Goal: Check status: Check status

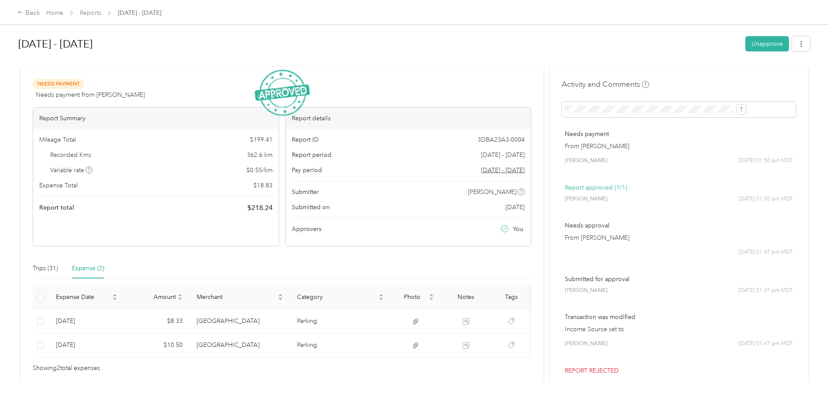
click at [40, 11] on div "Back" at bounding box center [28, 13] width 23 height 10
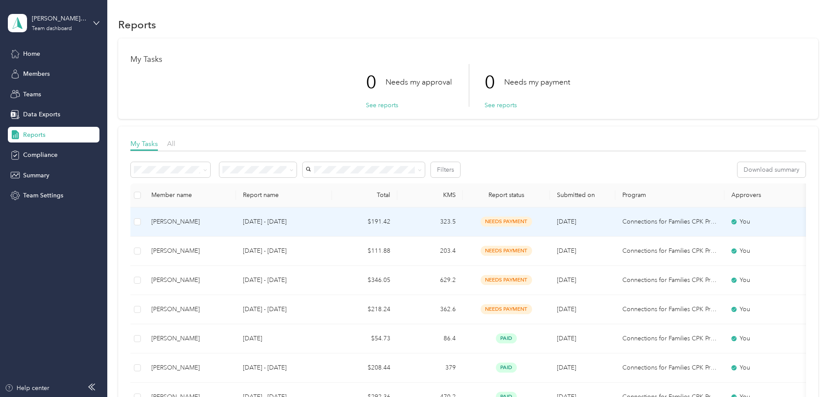
click at [615, 218] on td "[DATE]" at bounding box center [582, 222] width 65 height 29
